Goal: Communication & Community: Answer question/provide support

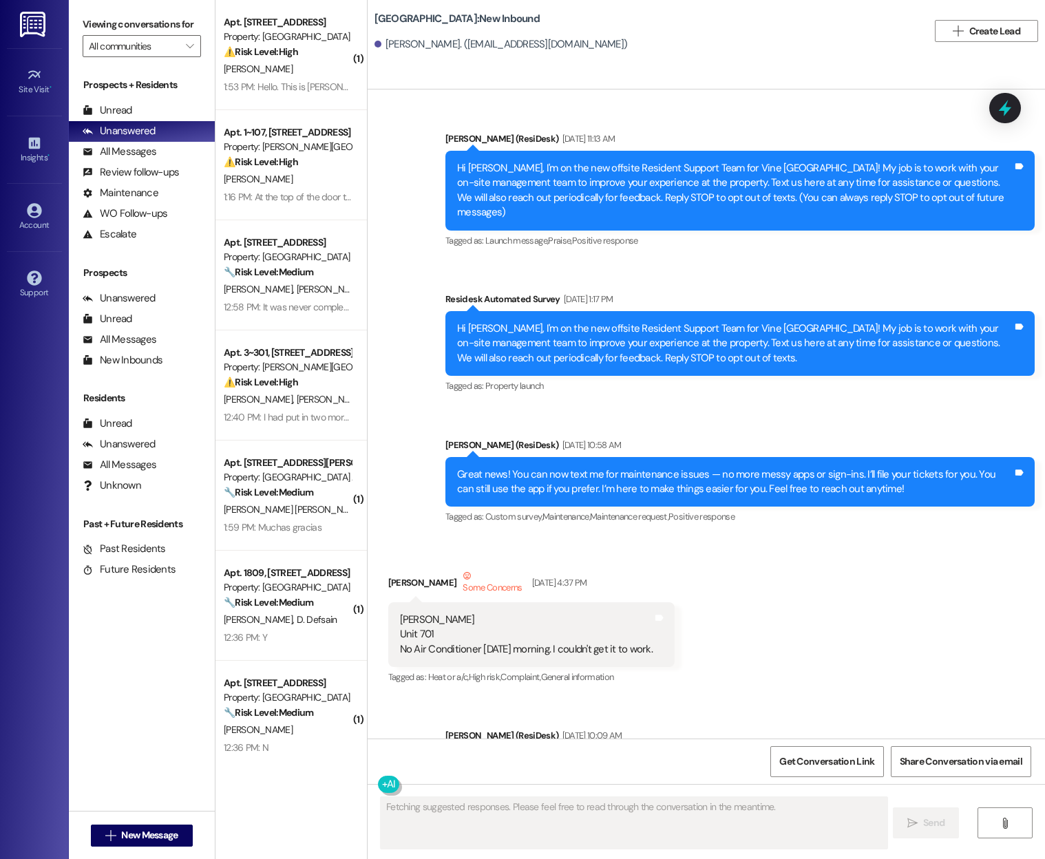
type textarea "Fetching suggested responses. Please feel free to read through the conversation…"
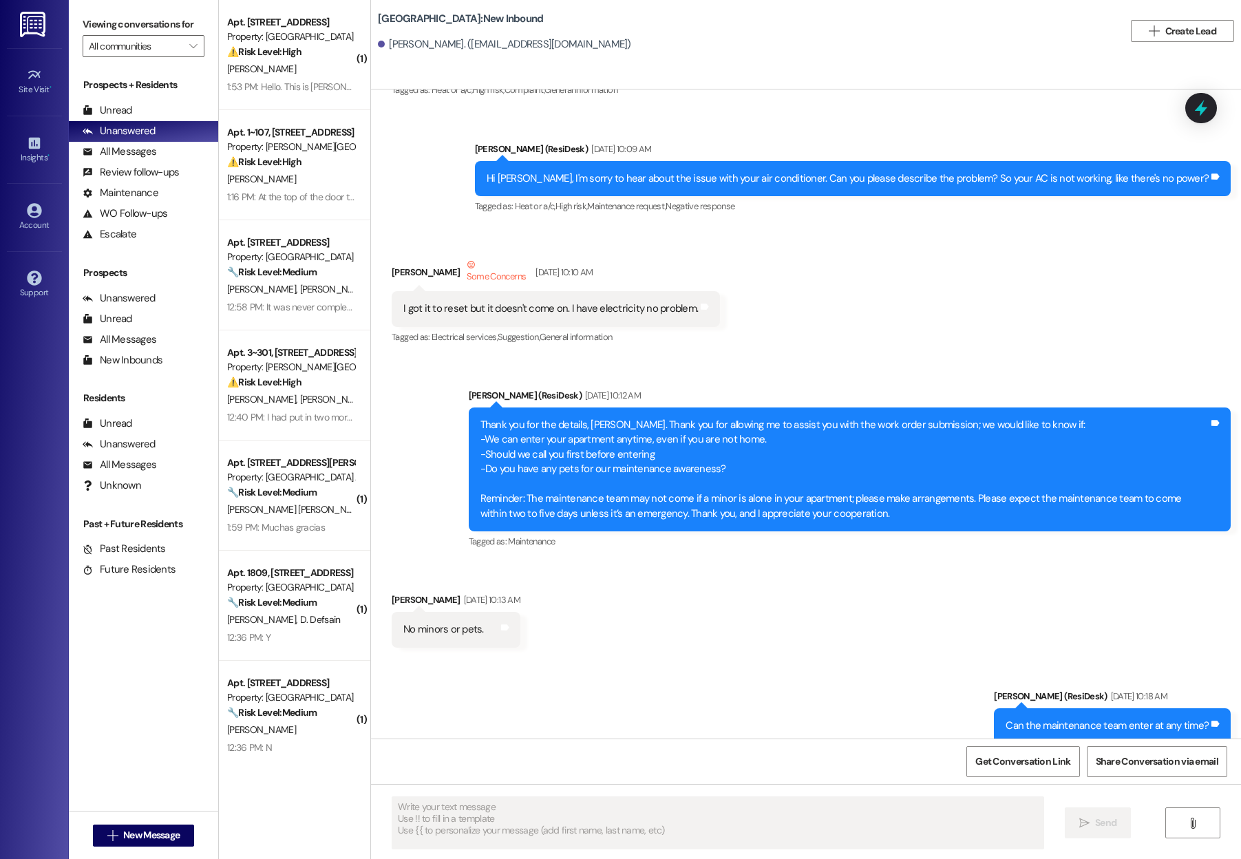
scroll to position [569, 0]
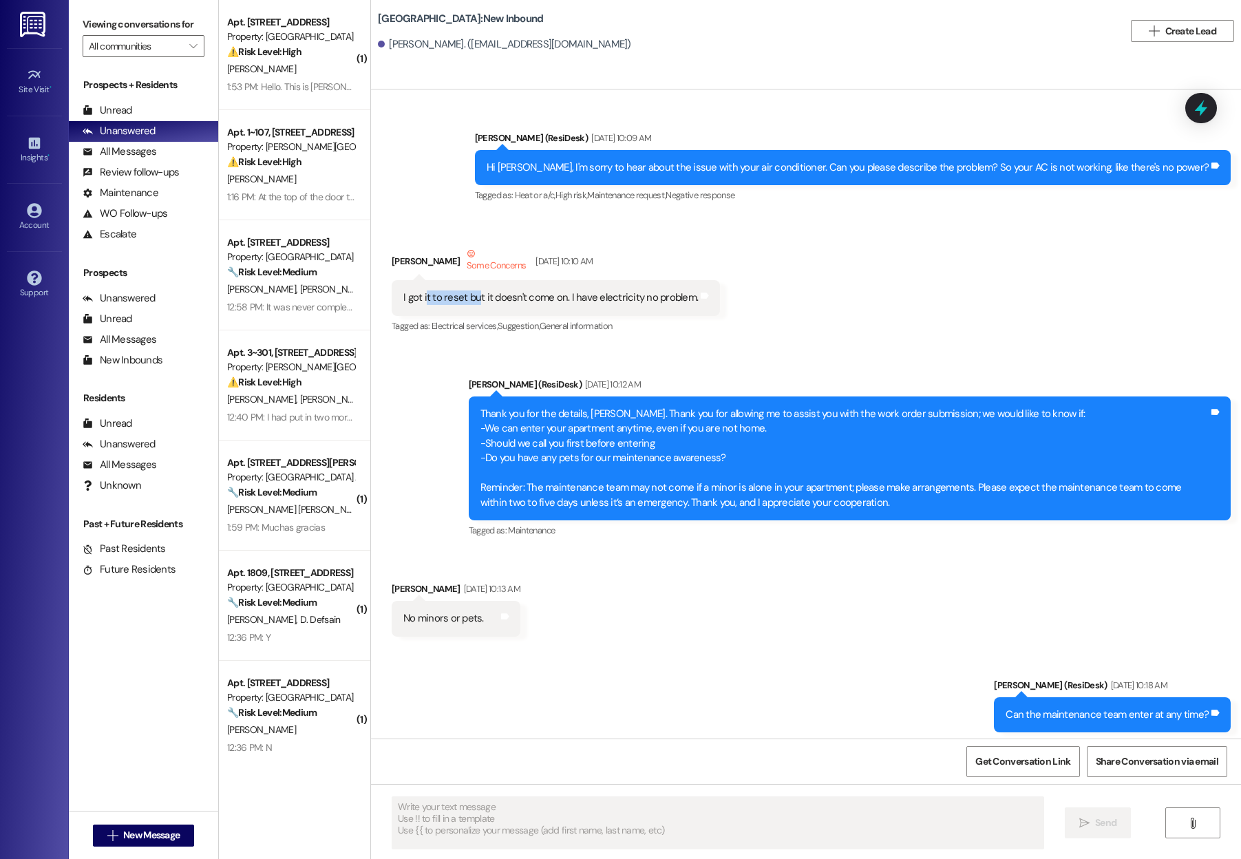
drag, startPoint x: 413, startPoint y: 299, endPoint x: 466, endPoint y: 299, distance: 53.0
click at [466, 299] on div "I got it to reset but it doesn't come on. I have electricity no problem." at bounding box center [550, 297] width 295 height 14
drag, startPoint x: 555, startPoint y: 296, endPoint x: 693, endPoint y: 297, distance: 137.7
click at [694, 297] on div "I got it to reset but it doesn't come on. I have electricity no problem. Tags a…" at bounding box center [556, 297] width 328 height 35
click at [807, 312] on div "Received via SMS [PERSON_NAME] Some Concerns [DATE] 10:10 AM I got it to reset …" at bounding box center [806, 280] width 870 height 131
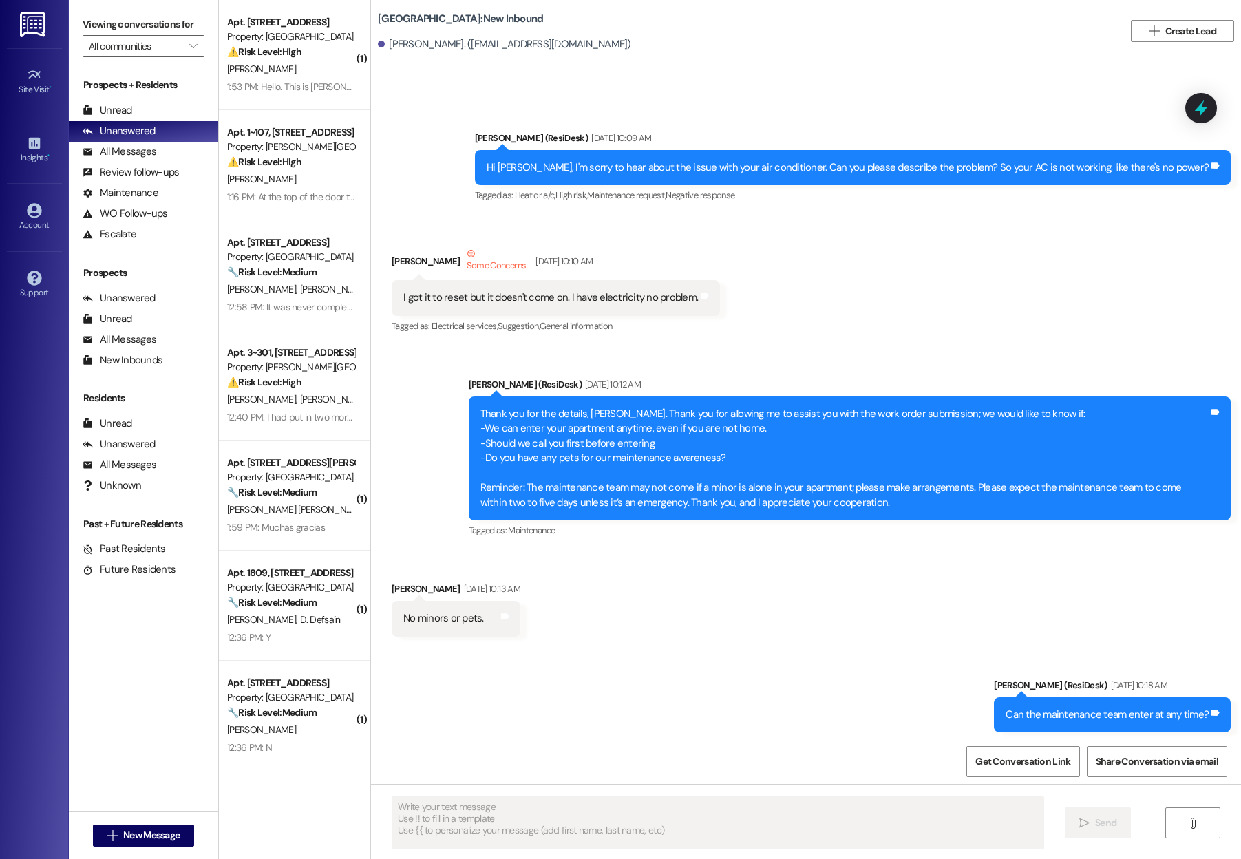
drag, startPoint x: 416, startPoint y: 299, endPoint x: 458, endPoint y: 299, distance: 42.7
click at [458, 299] on div "I got it to reset but it doesn't come on. I have electricity no problem." at bounding box center [550, 297] width 295 height 14
drag, startPoint x: 458, startPoint y: 299, endPoint x: 423, endPoint y: 299, distance: 35.8
click at [423, 299] on div "I got it to reset but it doesn't come on. I have electricity no problem." at bounding box center [550, 297] width 295 height 14
drag, startPoint x: 476, startPoint y: 296, endPoint x: 552, endPoint y: 299, distance: 75.8
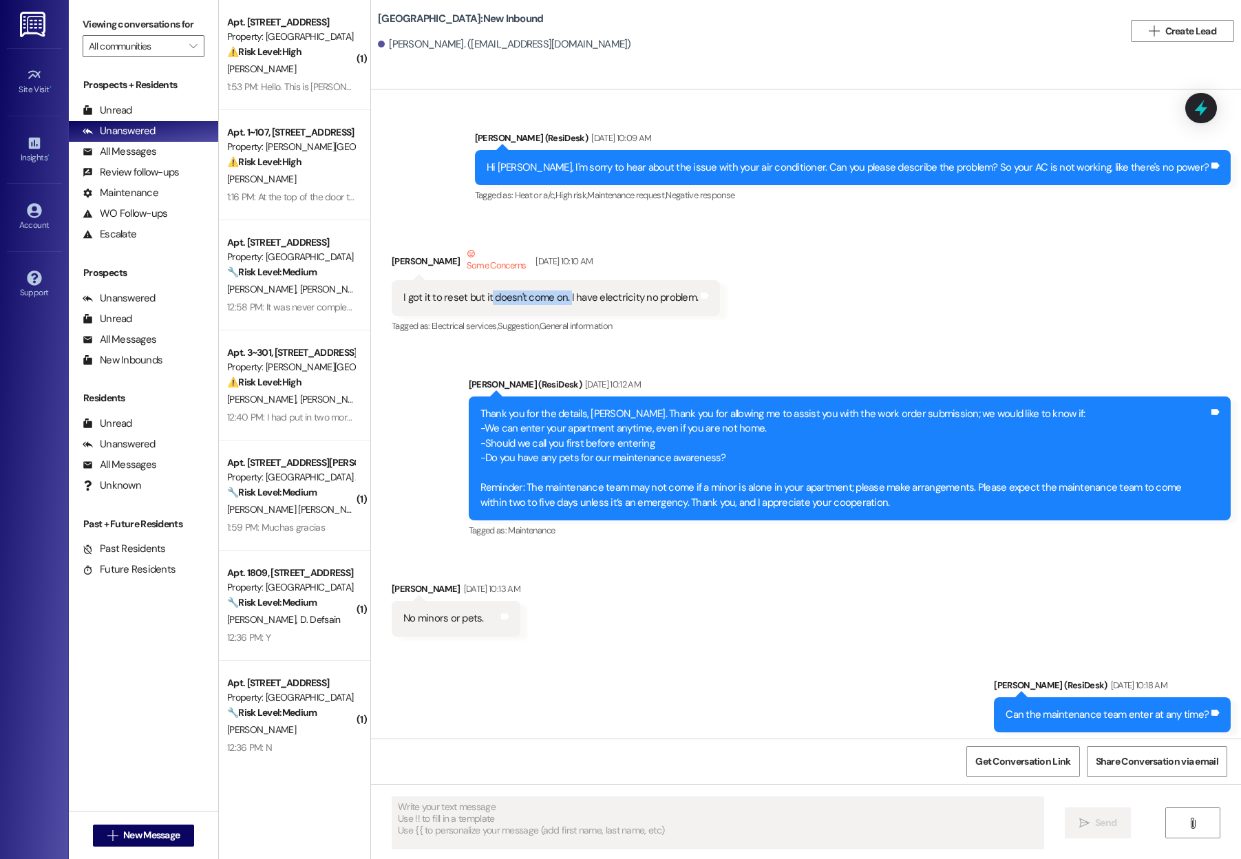
click at [553, 299] on div "I got it to reset but it doesn't come on. I have electricity no problem." at bounding box center [550, 297] width 295 height 14
drag, startPoint x: 584, startPoint y: 295, endPoint x: 627, endPoint y: 295, distance: 43.4
click at [627, 295] on div "I got it to reset but it doesn't come on. I have electricity no problem." at bounding box center [550, 297] width 295 height 14
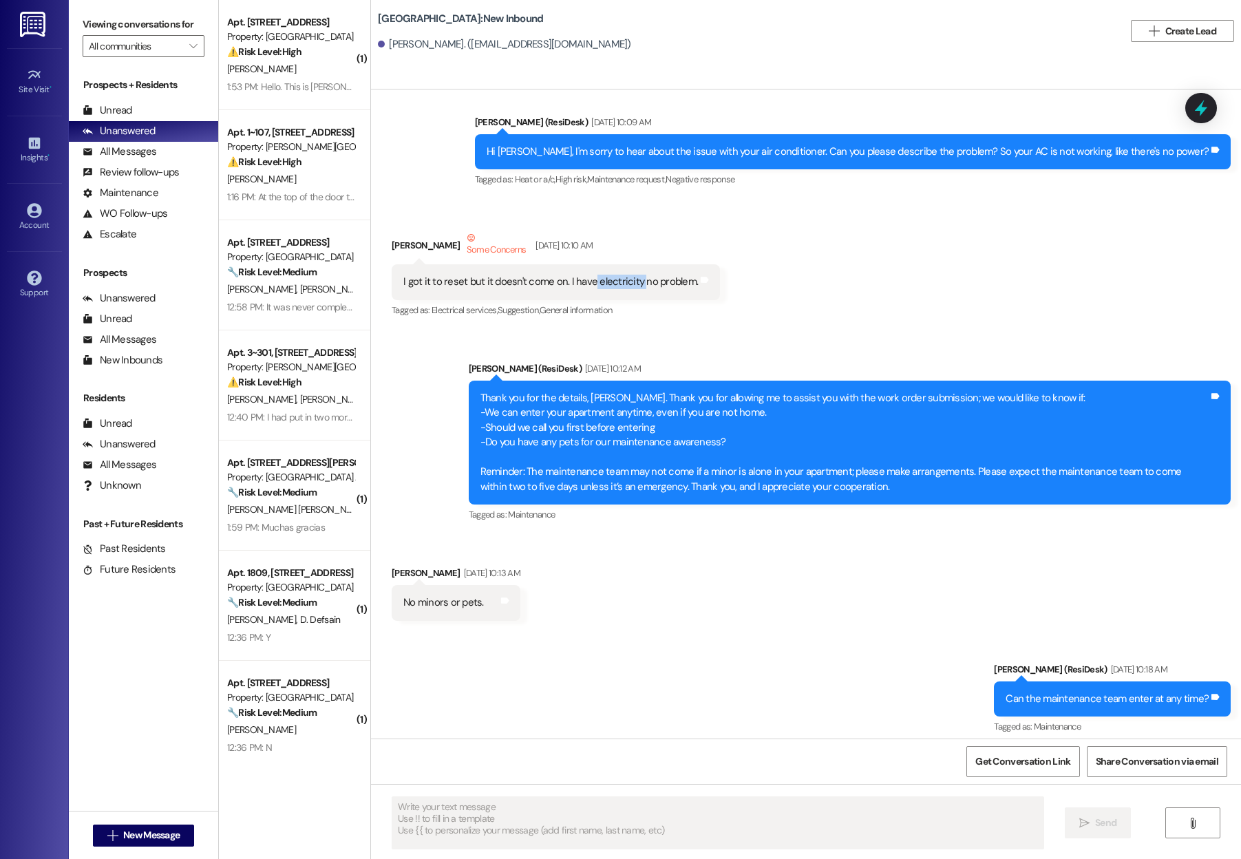
scroll to position [586, 0]
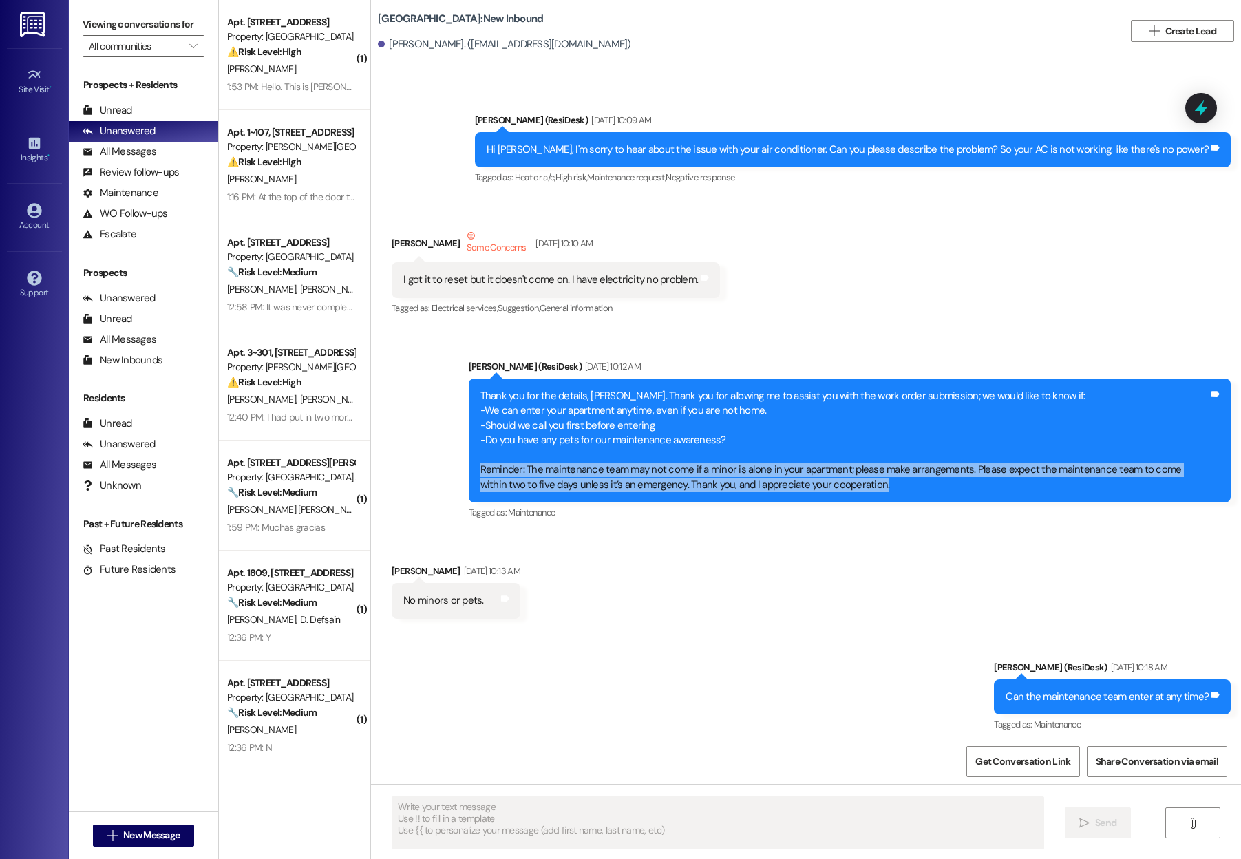
drag, startPoint x: 468, startPoint y: 472, endPoint x: 470, endPoint y: 495, distance: 22.8
click at [470, 495] on div "Thank you for the details, [PERSON_NAME]. Thank you for allowing me to assist y…" at bounding box center [850, 441] width 763 height 124
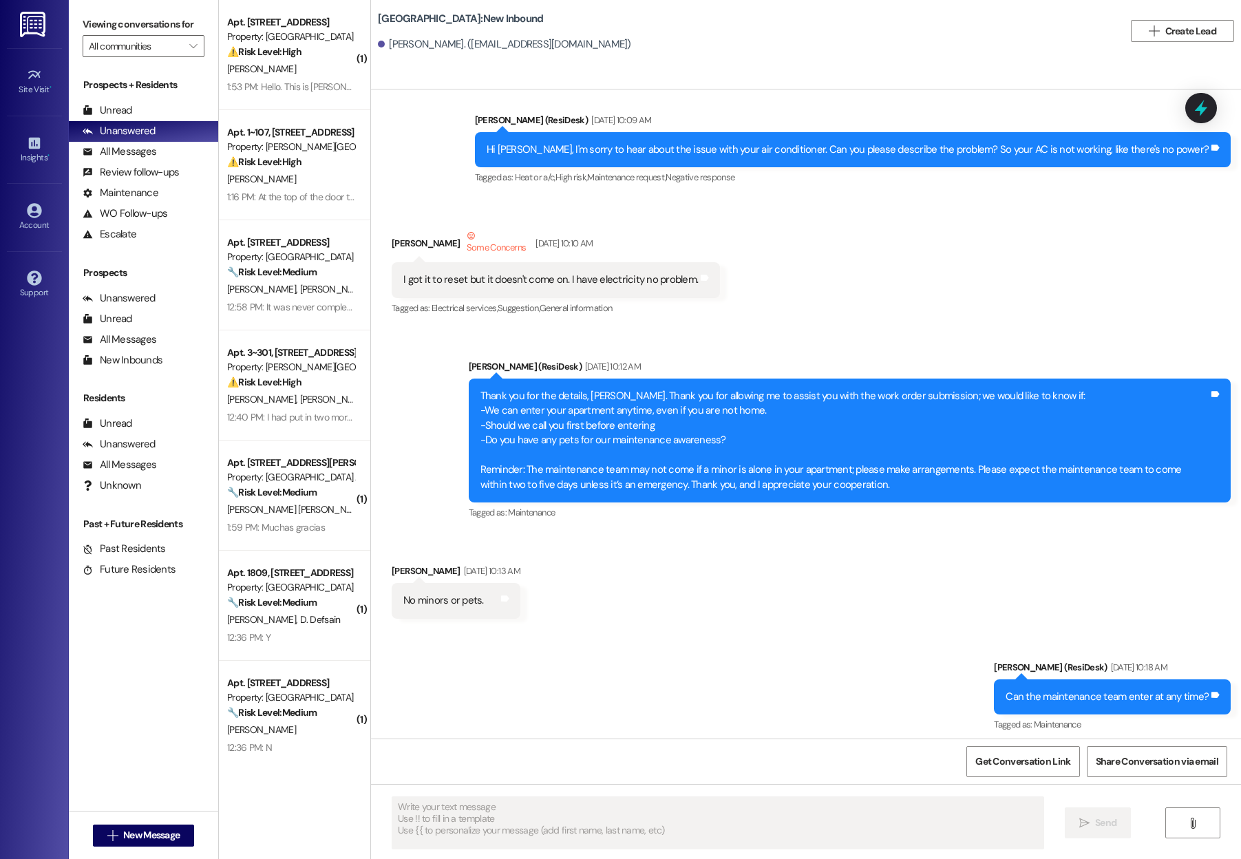
click at [606, 440] on div "Thank you for the details, [PERSON_NAME]. Thank you for allowing me to assist y…" at bounding box center [844, 440] width 729 height 103
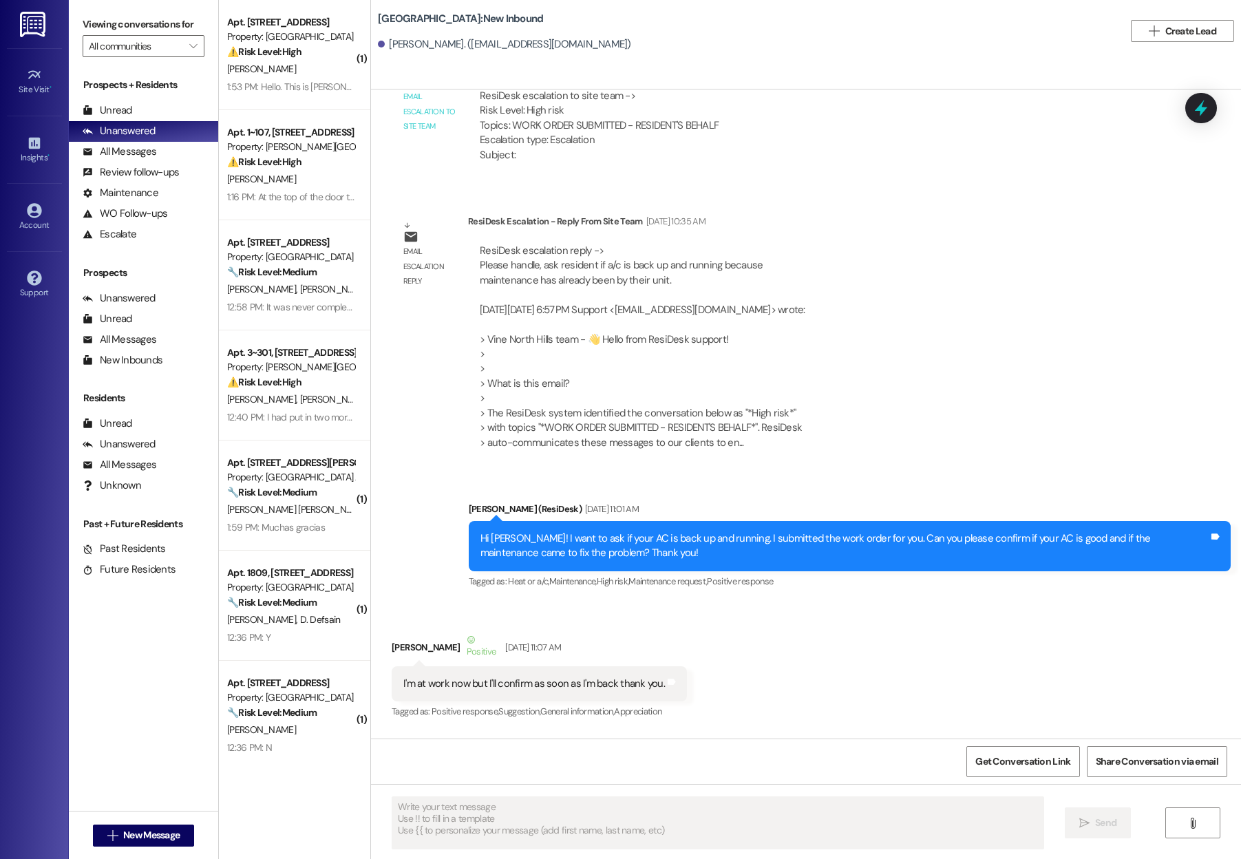
scroll to position [1713, 0]
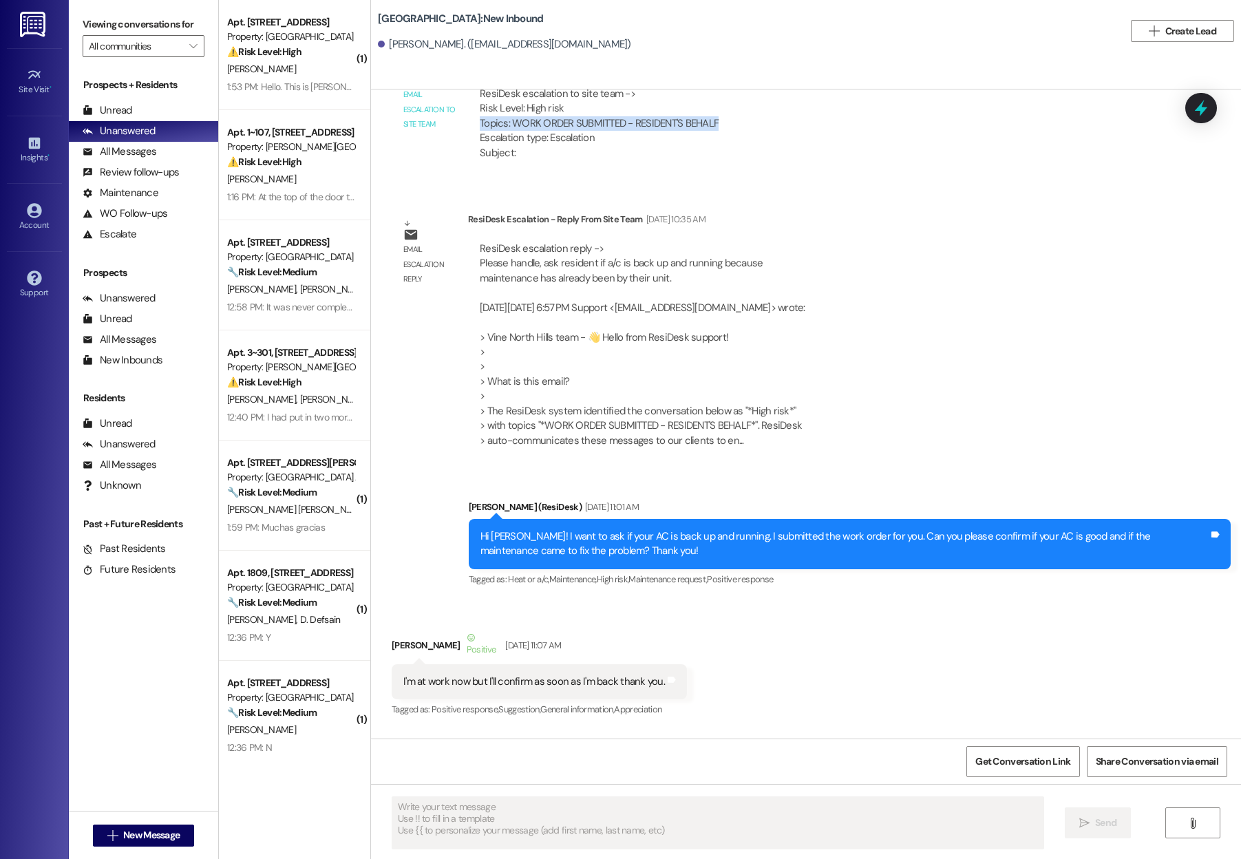
drag, startPoint x: 468, startPoint y: 127, endPoint x: 719, endPoint y: 128, distance: 250.5
click at [719, 128] on div "Email escalation to site team Email escalation to site team [DATE] 6:57 PM Resi…" at bounding box center [560, 114] width 359 height 134
drag, startPoint x: 462, startPoint y: 268, endPoint x: 463, endPoint y: 286, distance: 17.9
click at [468, 286] on div "ResiDesk escalation reply -> Please handle, ask resident if a/c is back up and …" at bounding box center [642, 344] width 349 height 227
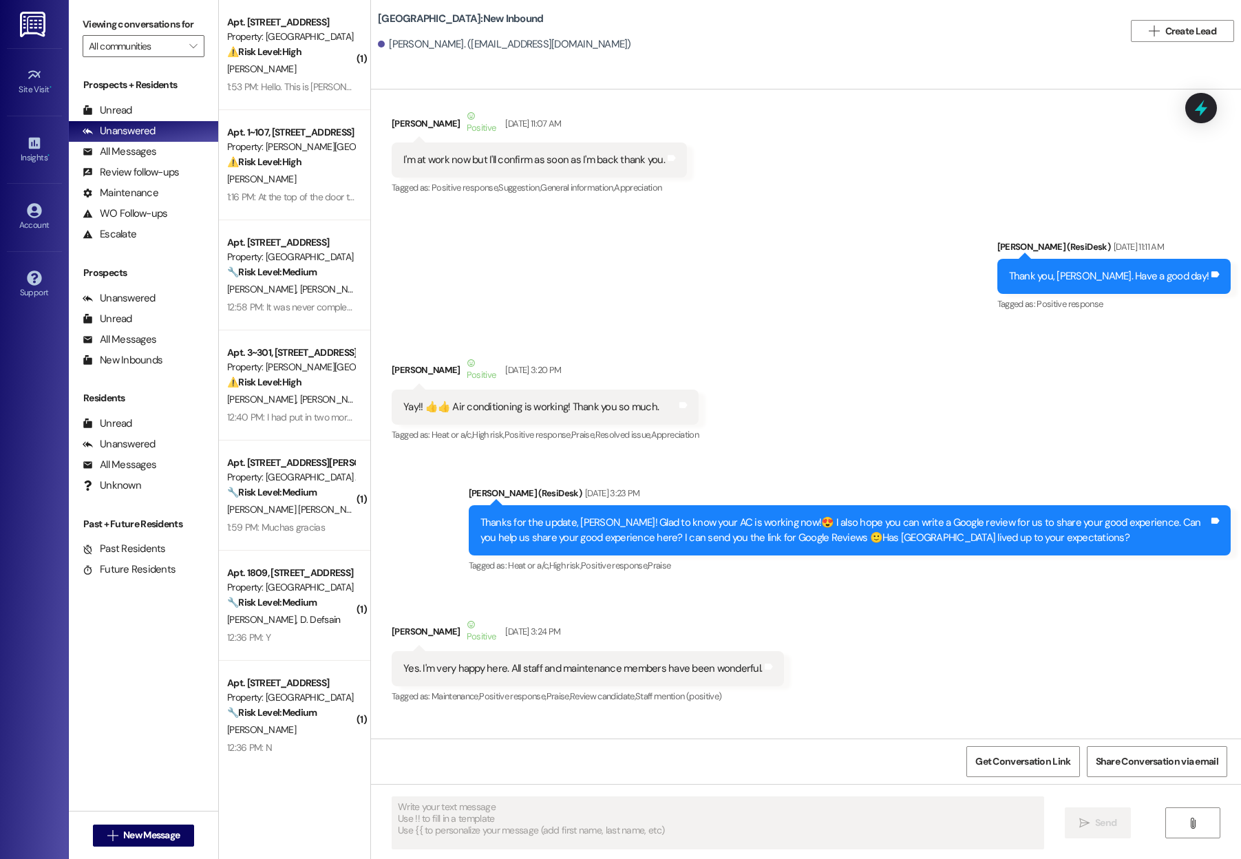
scroll to position [2273, 0]
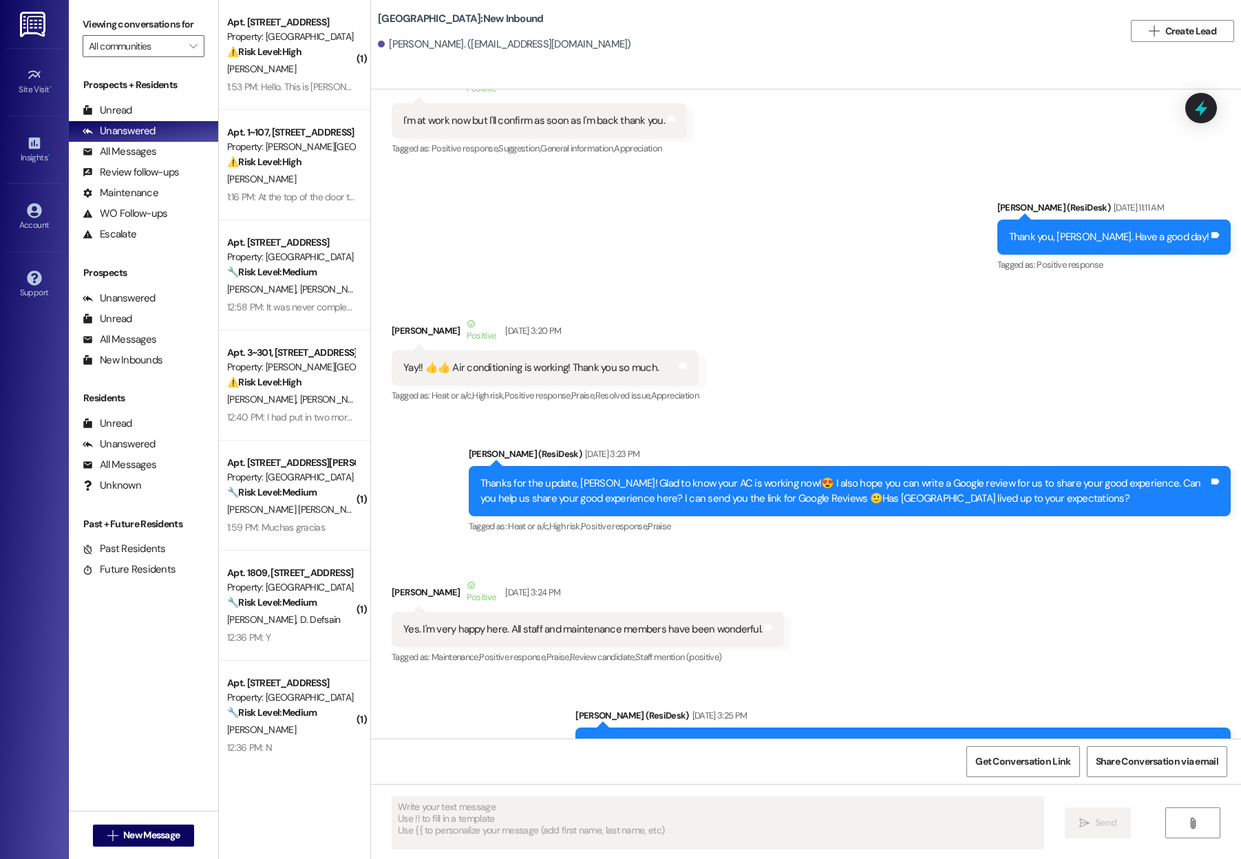
drag, startPoint x: 399, startPoint y: 366, endPoint x: 459, endPoint y: 365, distance: 60.6
click at [459, 365] on div "Yay!! 👍👍 Air conditioning is working! Thank you so much." at bounding box center [530, 368] width 255 height 14
drag, startPoint x: 722, startPoint y: 489, endPoint x: 810, endPoint y: 487, distance: 88.1
click at [811, 487] on div "Thanks for the update, [PERSON_NAME]! Glad to know your AC is working now!😍 I a…" at bounding box center [844, 491] width 729 height 30
click at [815, 424] on div "Sent via SMS [PERSON_NAME] (ResiDesk) [DATE] 3:23 PM Thanks for the update, [PE…" at bounding box center [806, 481] width 870 height 131
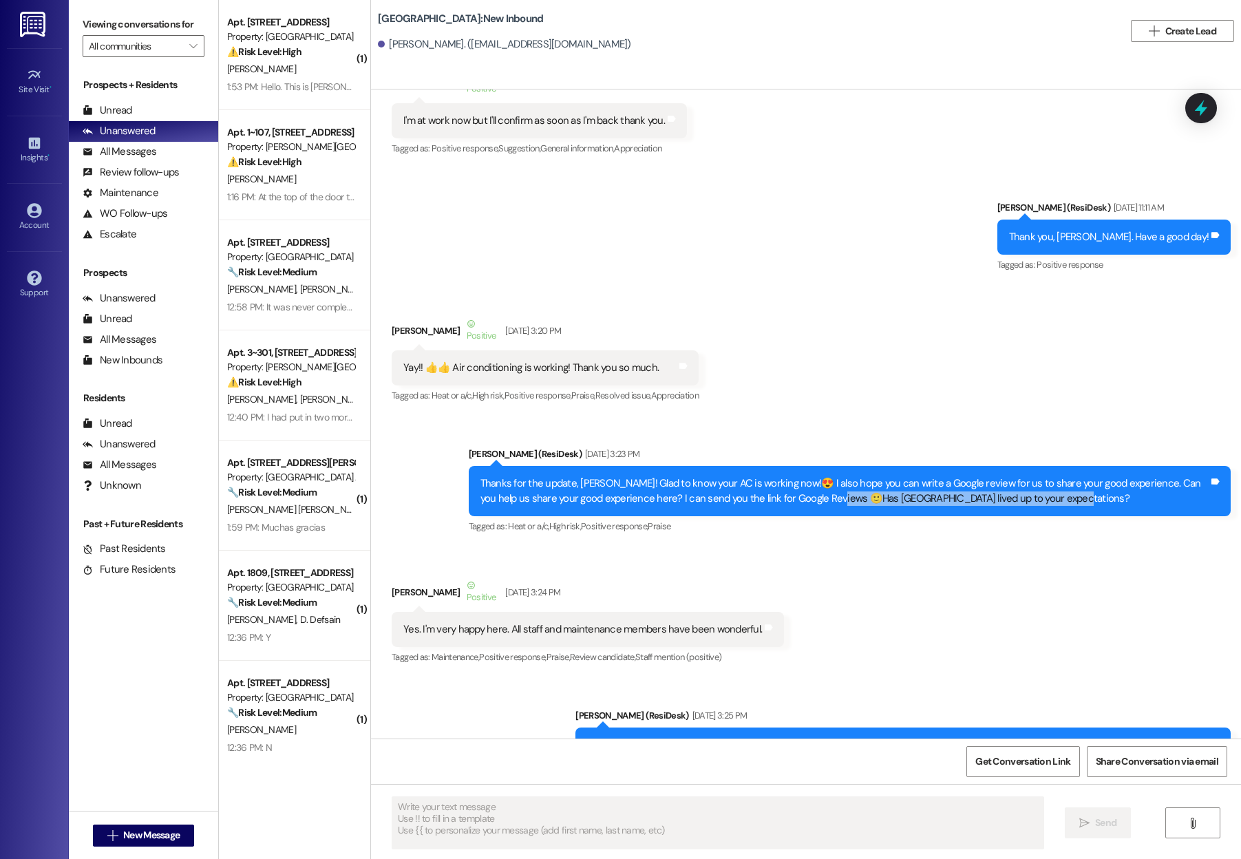
drag, startPoint x: 807, startPoint y: 499, endPoint x: 1052, endPoint y: 506, distance: 245.1
click at [1044, 506] on div "Thanks for the update, [PERSON_NAME]! Glad to know your AC is working now!😍 I a…" at bounding box center [850, 491] width 763 height 50
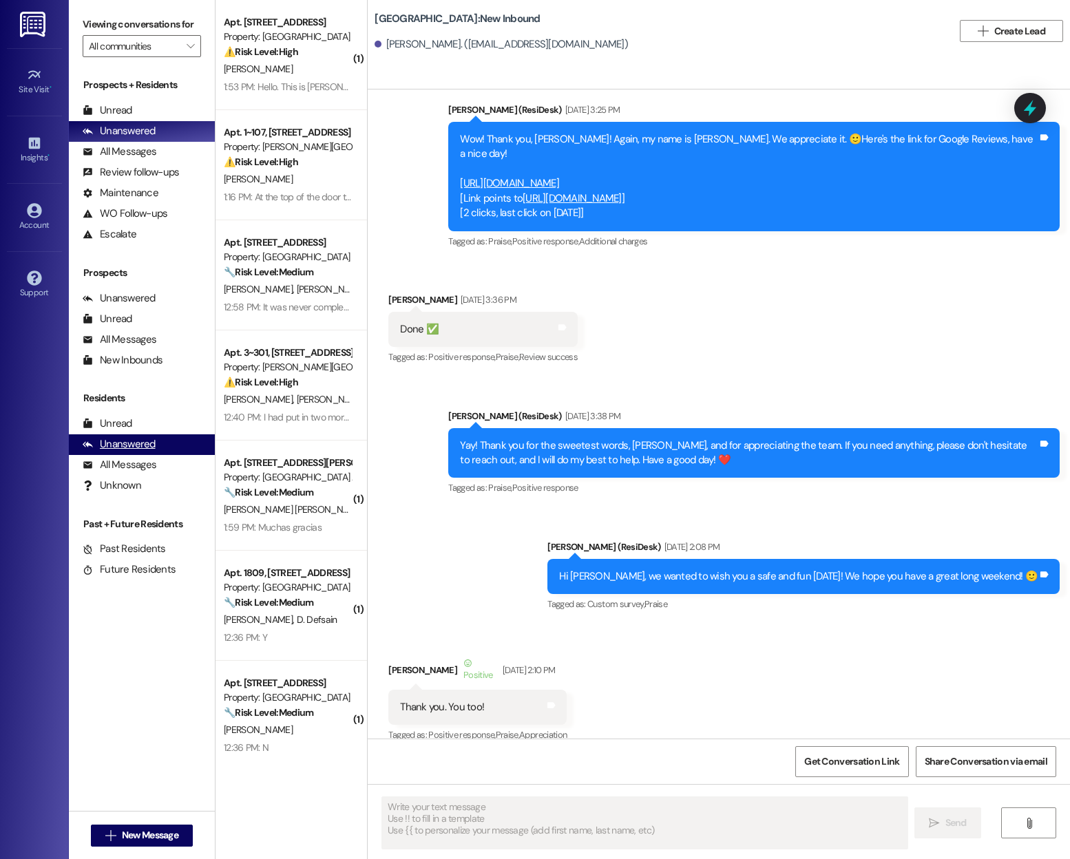
scroll to position [2982, 0]
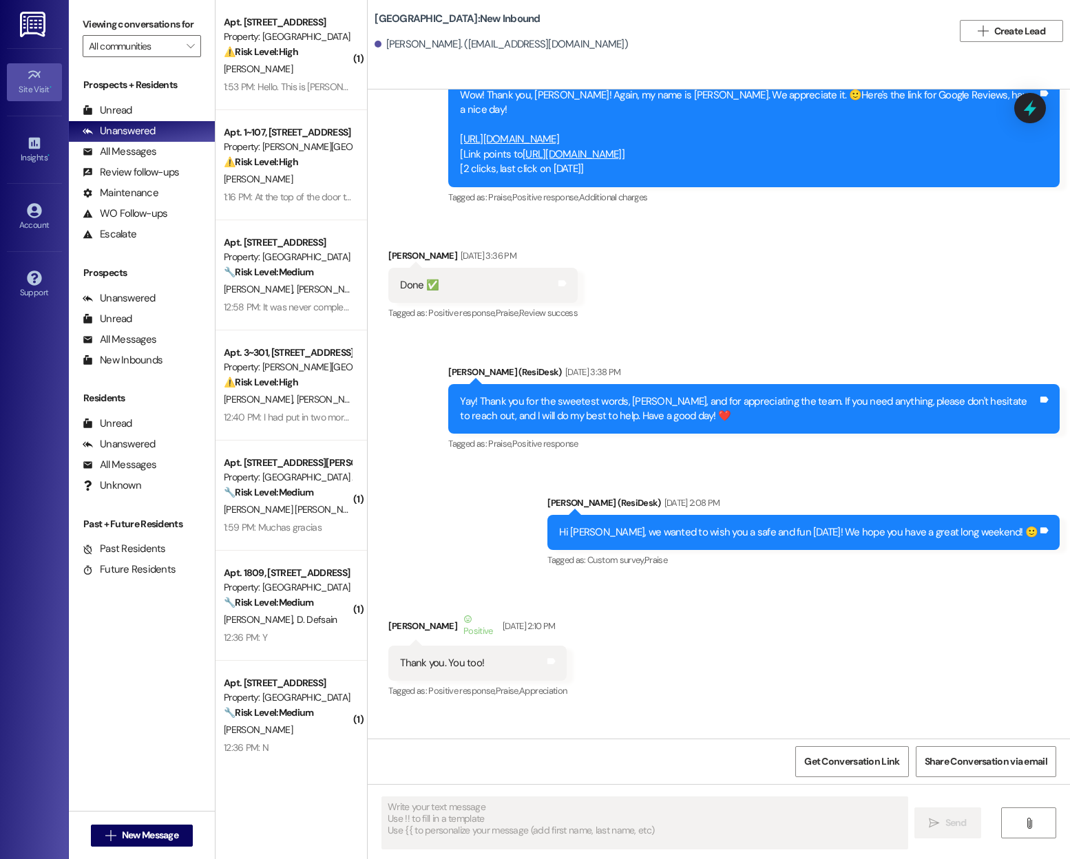
click at [36, 87] on div "Site Visit •" at bounding box center [34, 90] width 69 height 14
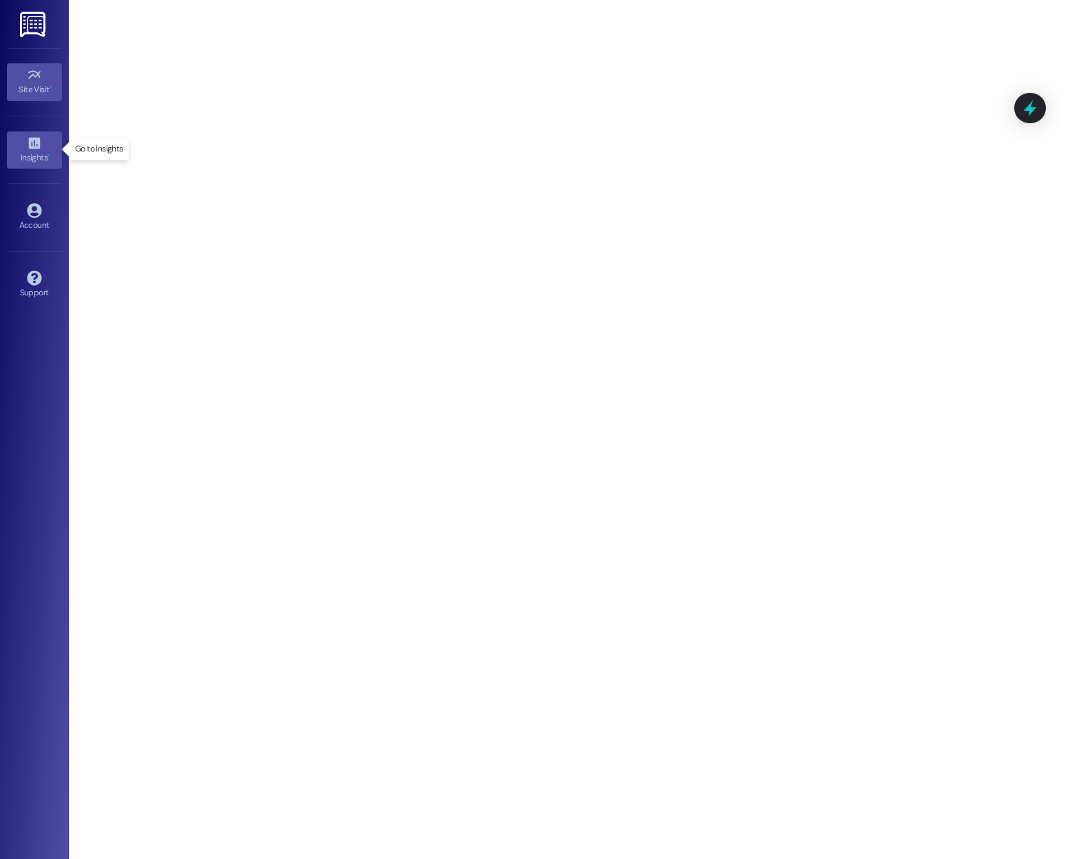
click at [36, 153] on div "Insights •" at bounding box center [34, 158] width 69 height 14
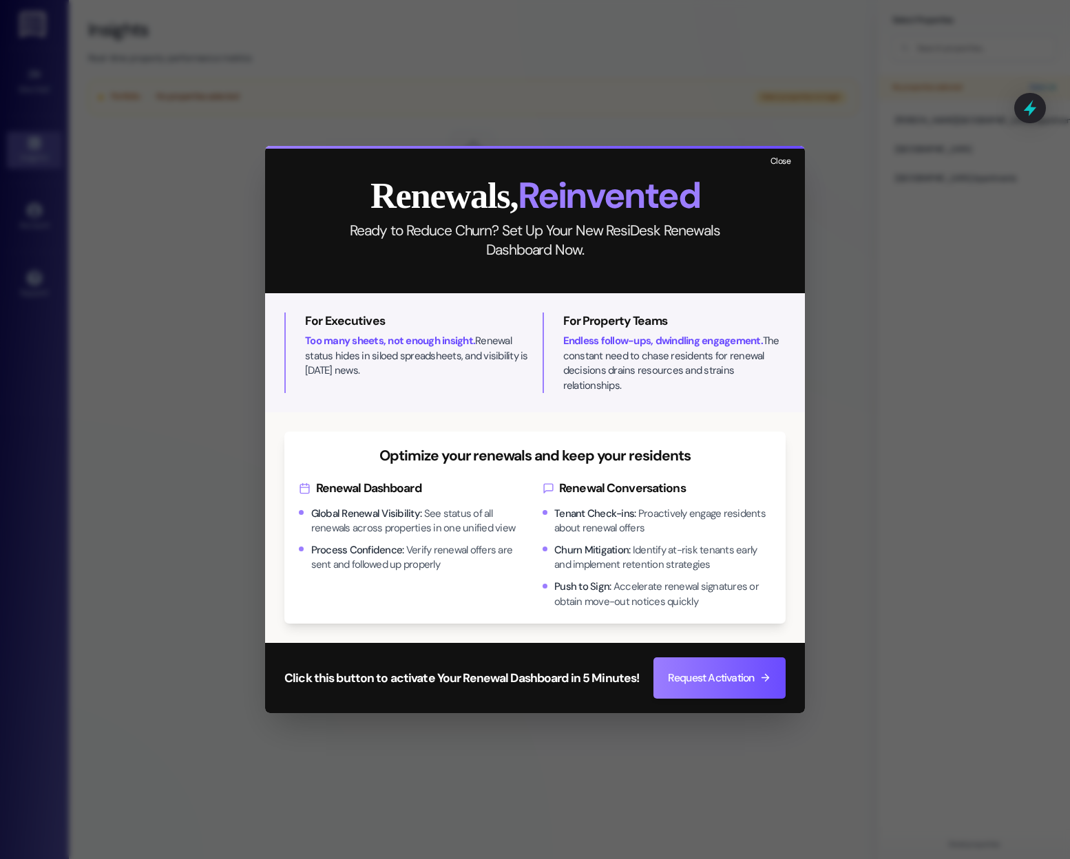
click at [776, 171] on button "Close" at bounding box center [780, 161] width 30 height 17
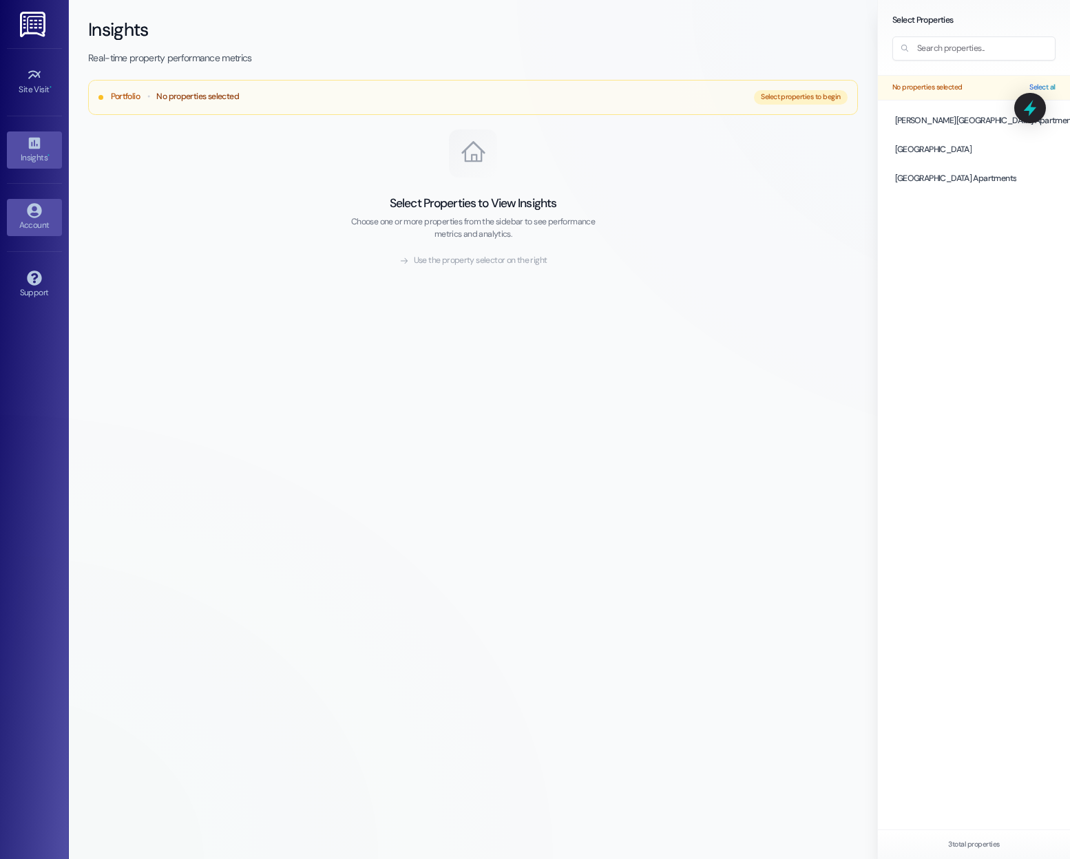
click at [35, 215] on icon at bounding box center [34, 210] width 14 height 14
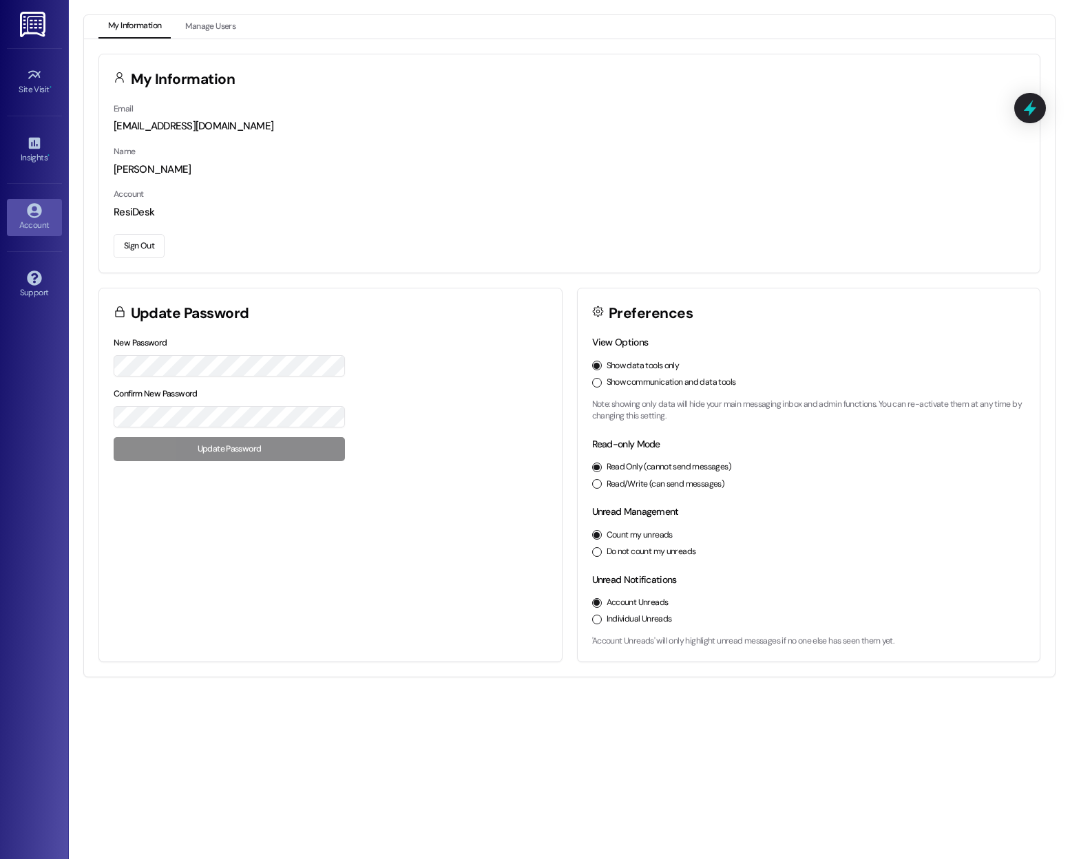
click at [124, 246] on button "Sign Out" at bounding box center [139, 246] width 51 height 24
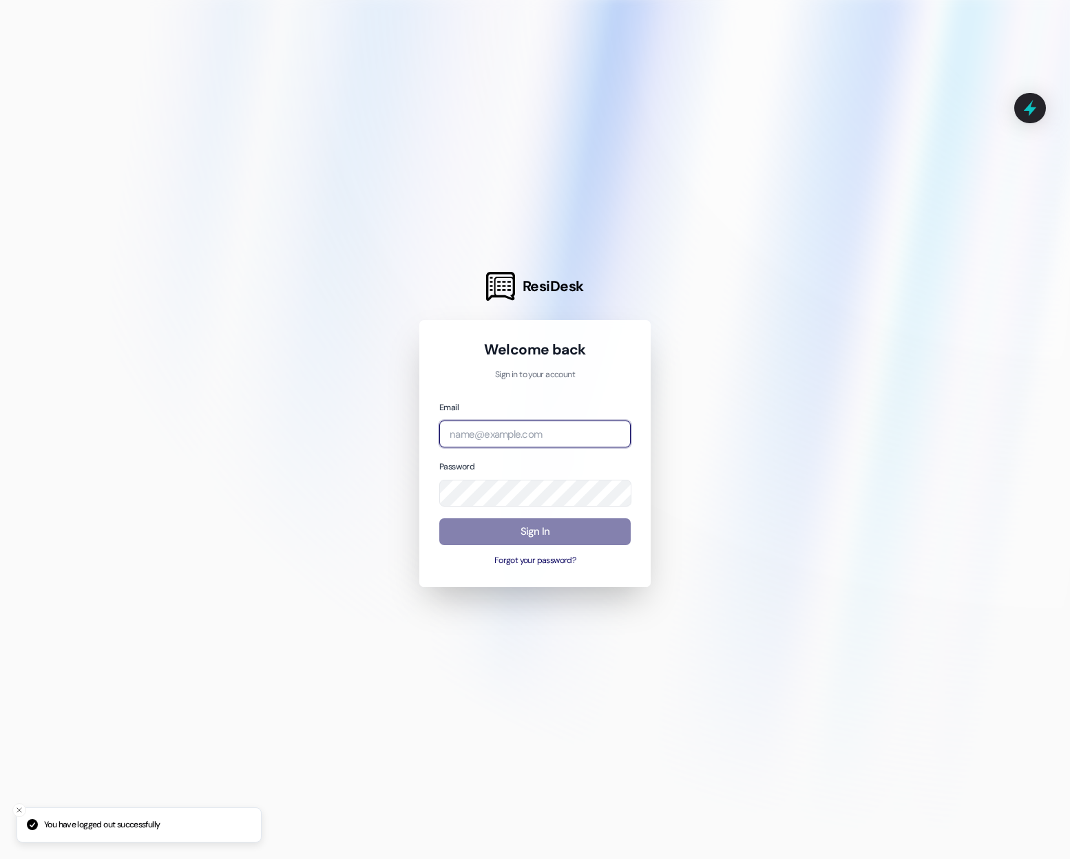
click at [512, 428] on input "email" at bounding box center [534, 434] width 191 height 27
type input "[EMAIL_ADDRESS][DOMAIN_NAME]"
